Goal: Information Seeking & Learning: Learn about a topic

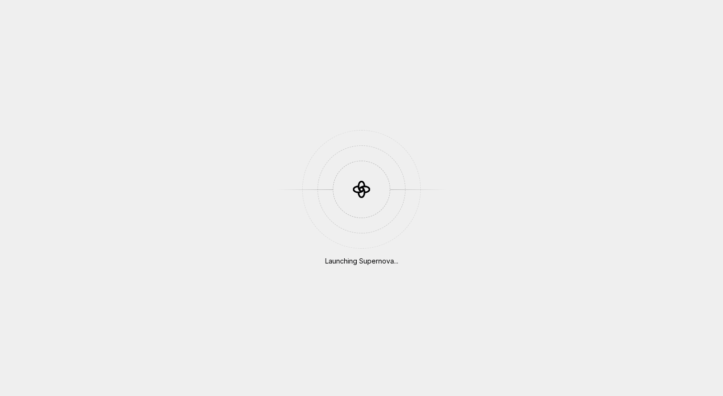
scroll to position [1893, 0]
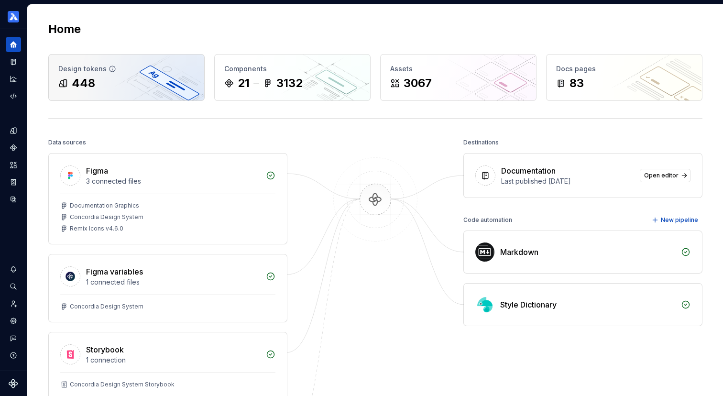
click at [182, 68] on div "Design tokens" at bounding box center [126, 69] width 136 height 10
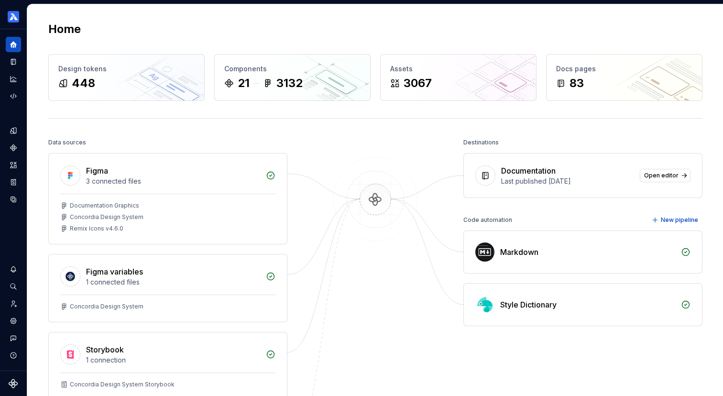
type textarea "*"
